Goal: Task Accomplishment & Management: Use online tool/utility

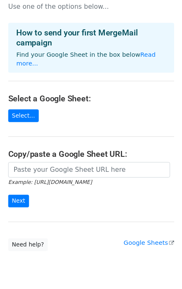
scroll to position [39, 0]
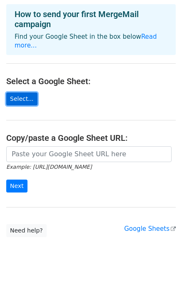
click at [28, 94] on link "Select..." at bounding box center [21, 99] width 31 height 13
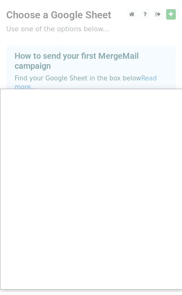
scroll to position [0, 0]
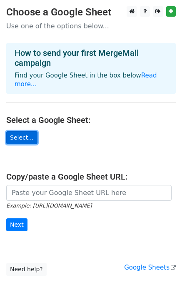
click at [15, 131] on link "Select..." at bounding box center [21, 137] width 31 height 13
click at [20, 131] on link "Select..." at bounding box center [21, 137] width 31 height 13
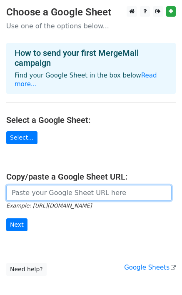
paste input "https://docs.google.com/spreadsheets/d/1xkDSozEwmYi5EvFpOX28pjlKqRMt4NwLJYDMXmC…"
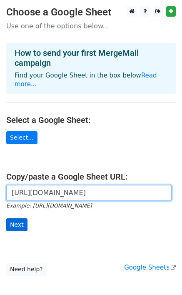
type input "https://docs.google.com/spreadsheets/d/1xkDSozEwmYi5EvFpOX28pjlKqRMt4NwLJYDMXmC…"
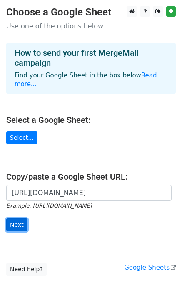
click at [16, 219] on input "Next" at bounding box center [16, 225] width 21 height 13
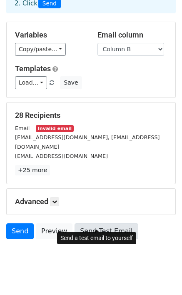
scroll to position [20, 0]
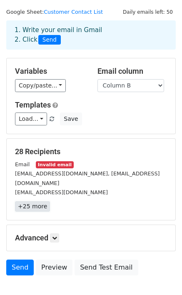
click at [19, 201] on link "+25 more" at bounding box center [32, 206] width 35 height 10
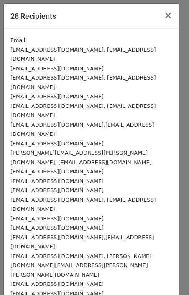
click at [22, 41] on small "Email" at bounding box center [17, 40] width 15 height 6
drag, startPoint x: 19, startPoint y: 41, endPoint x: 9, endPoint y: 41, distance: 10.0
click at [9, 41] on div "Email [EMAIL_ADDRESS][DOMAIN_NAME], [EMAIL_ADDRESS][DOMAIN_NAME] [EMAIL_ADDRESS…" at bounding box center [91, 237] width 175 height 417
drag, startPoint x: 26, startPoint y: 43, endPoint x: 13, endPoint y: 42, distance: 12.6
click at [13, 42] on div "Email" at bounding box center [90, 40] width 161 height 10
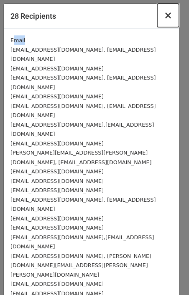
click at [163, 17] on span "×" at bounding box center [167, 16] width 8 height 12
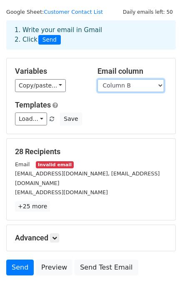
click at [161, 86] on select "Customer Contact List Column B" at bounding box center [131, 85] width 67 height 13
click at [160, 83] on select "Customer Contact List Column B" at bounding box center [131, 85] width 67 height 13
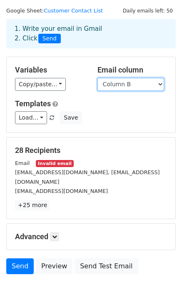
scroll to position [42, 0]
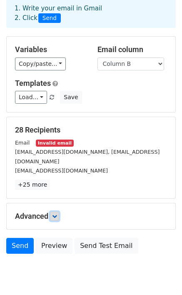
click at [55, 214] on icon at bounding box center [54, 216] width 5 height 5
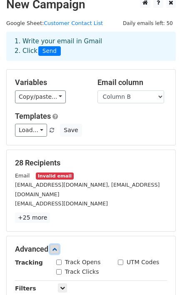
scroll to position [0, 0]
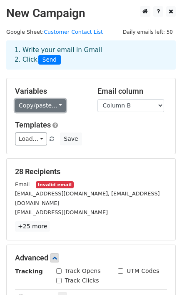
click at [55, 107] on link "Copy/paste..." at bounding box center [40, 105] width 51 height 13
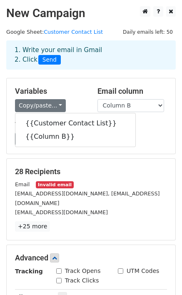
click at [136, 139] on div "Load... No templates saved Save" at bounding box center [91, 139] width 165 height 13
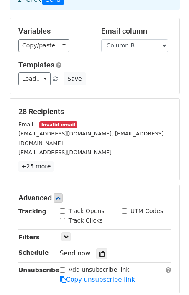
scroll to position [83, 0]
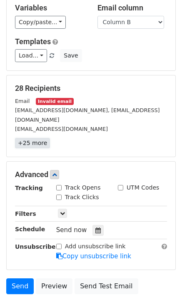
click at [37, 138] on link "+25 more" at bounding box center [32, 143] width 35 height 10
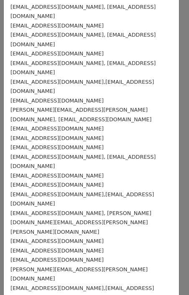
scroll to position [0, 0]
